Goal: Task Accomplishment & Management: Manage account settings

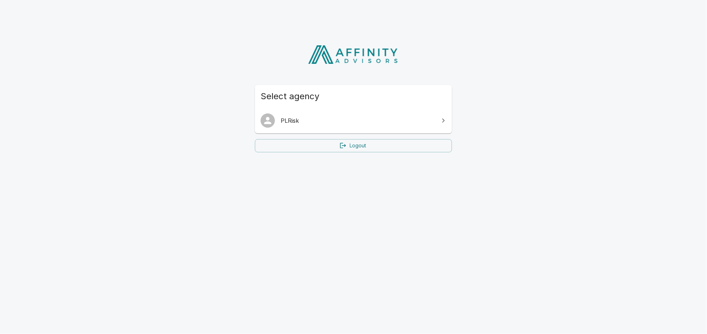
click at [372, 119] on span "PLRisk" at bounding box center [358, 120] width 154 height 9
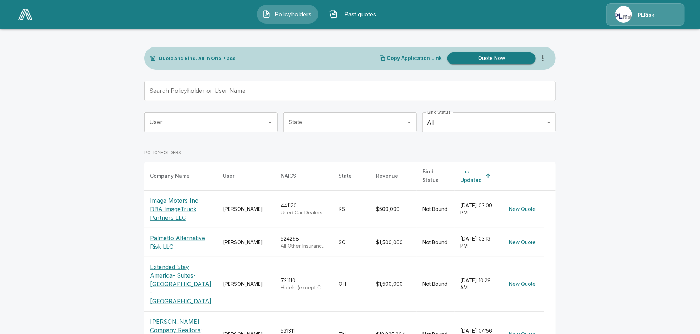
click at [358, 10] on span "Past quotes" at bounding box center [360, 14] width 39 height 9
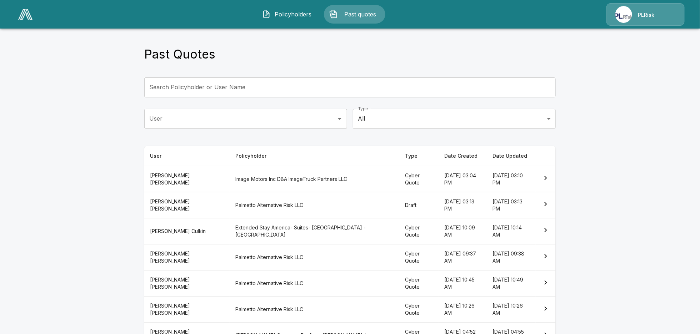
click at [301, 12] on span "Policyholders" at bounding box center [293, 14] width 39 height 9
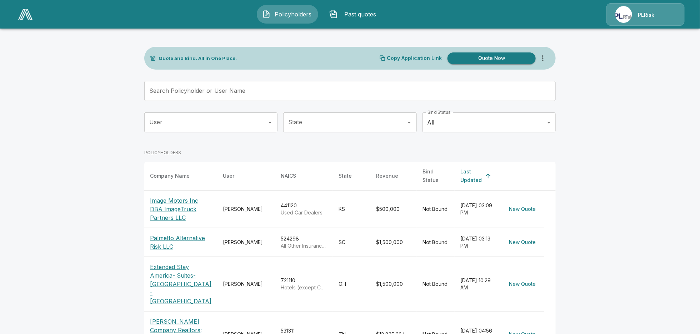
click at [631, 19] on div "PLRisk" at bounding box center [645, 14] width 78 height 23
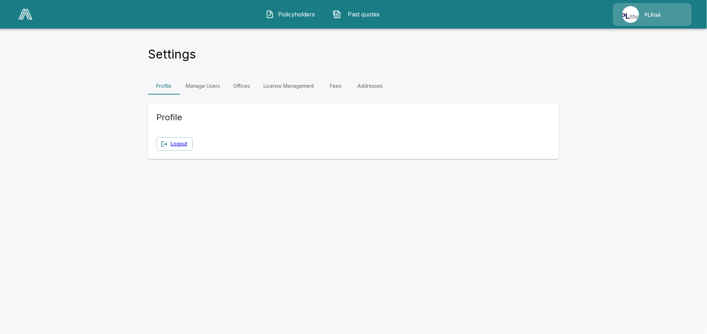
click at [338, 86] on link "Fees" at bounding box center [336, 86] width 32 height 17
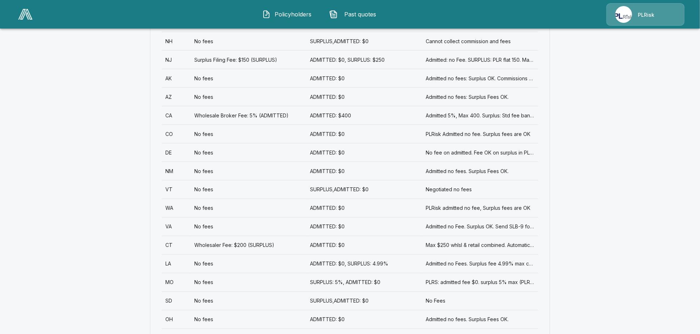
scroll to position [238, 0]
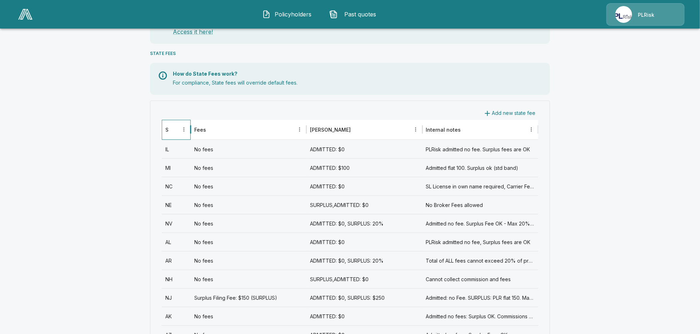
click at [170, 136] on div "State" at bounding box center [172, 130] width 14 height 20
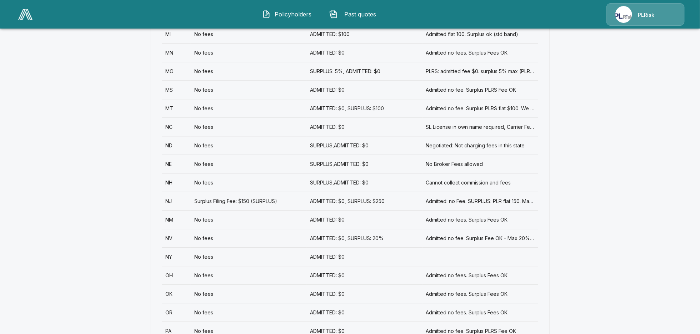
scroll to position [809, 0]
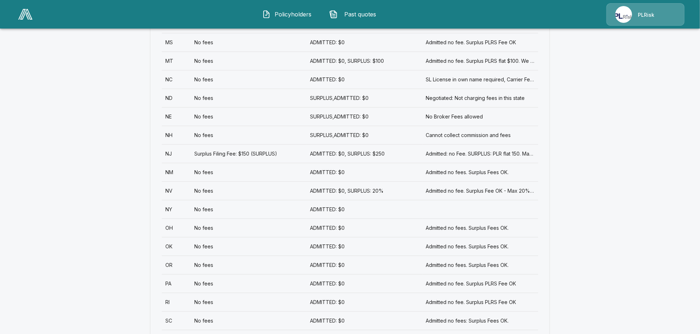
click at [173, 285] on div "PA" at bounding box center [176, 283] width 29 height 19
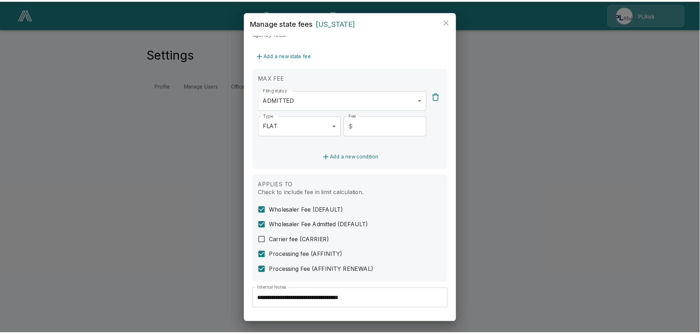
scroll to position [213, 0]
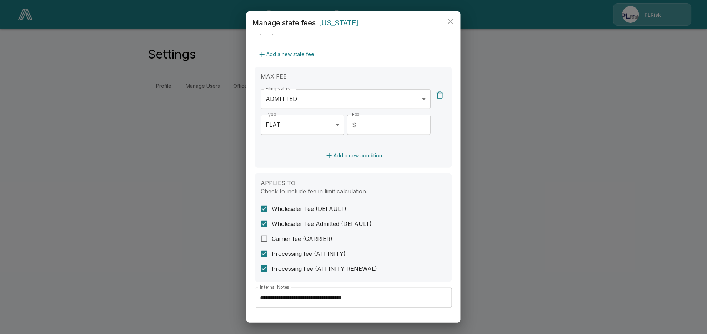
drag, startPoint x: 581, startPoint y: 184, endPoint x: 581, endPoint y: 176, distance: 7.1
click at [581, 182] on div "**********" at bounding box center [353, 167] width 707 height 334
